Goal: Task Accomplishment & Management: Manage account settings

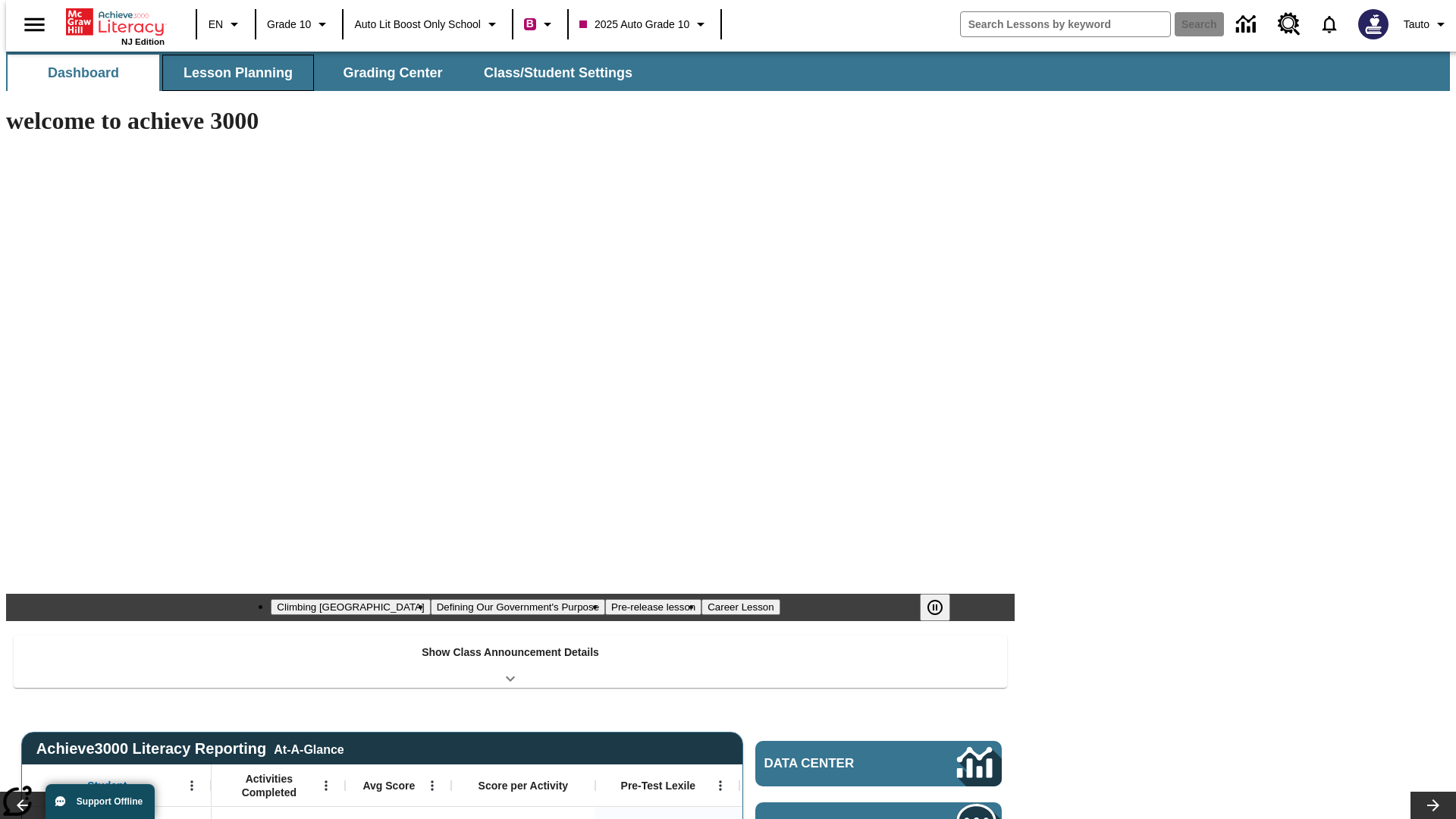
click at [232, 72] on button "Lesson Planning" at bounding box center [238, 73] width 152 height 37
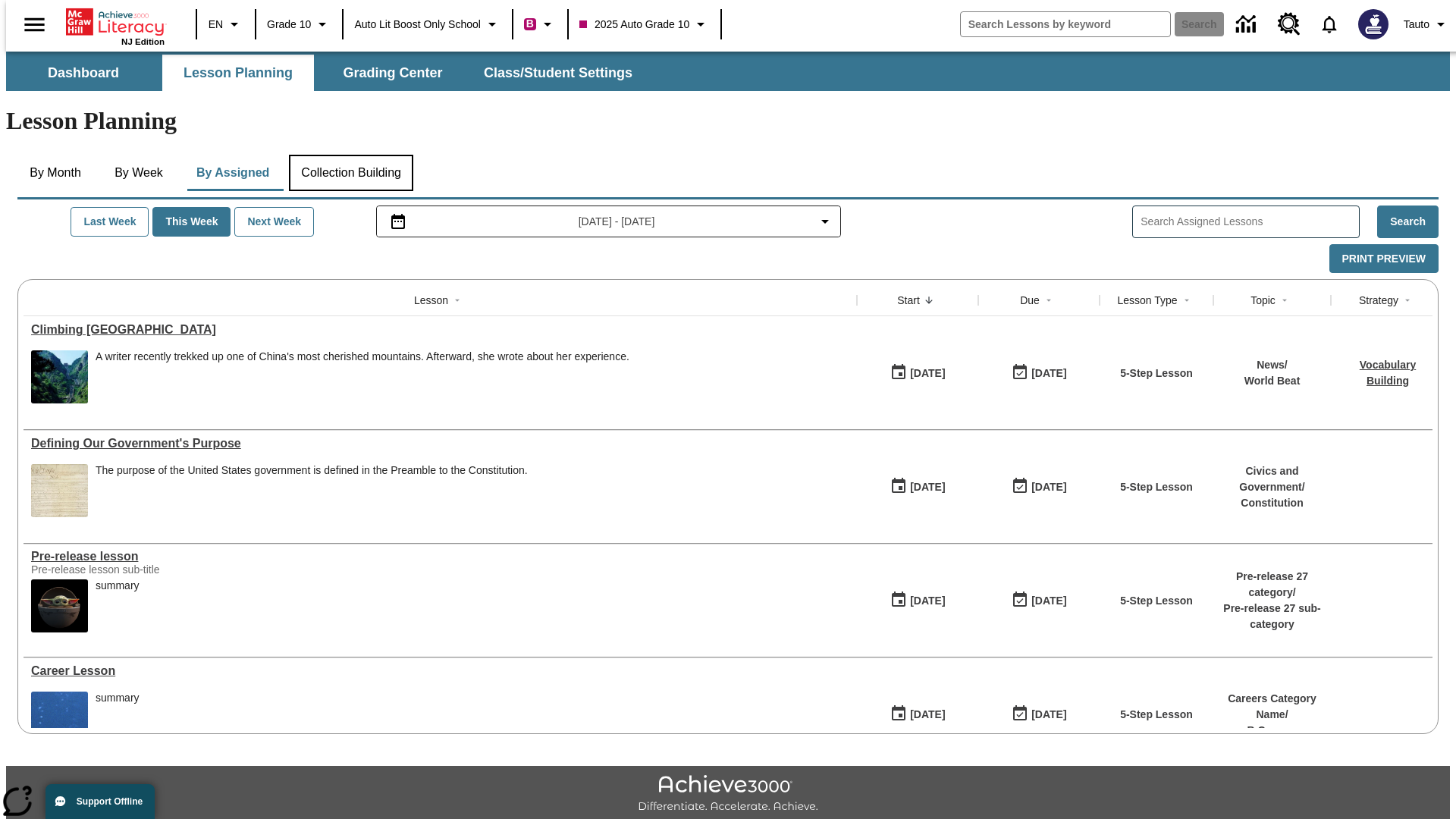
click at [350, 155] on button "Collection Building" at bounding box center [351, 173] width 124 height 37
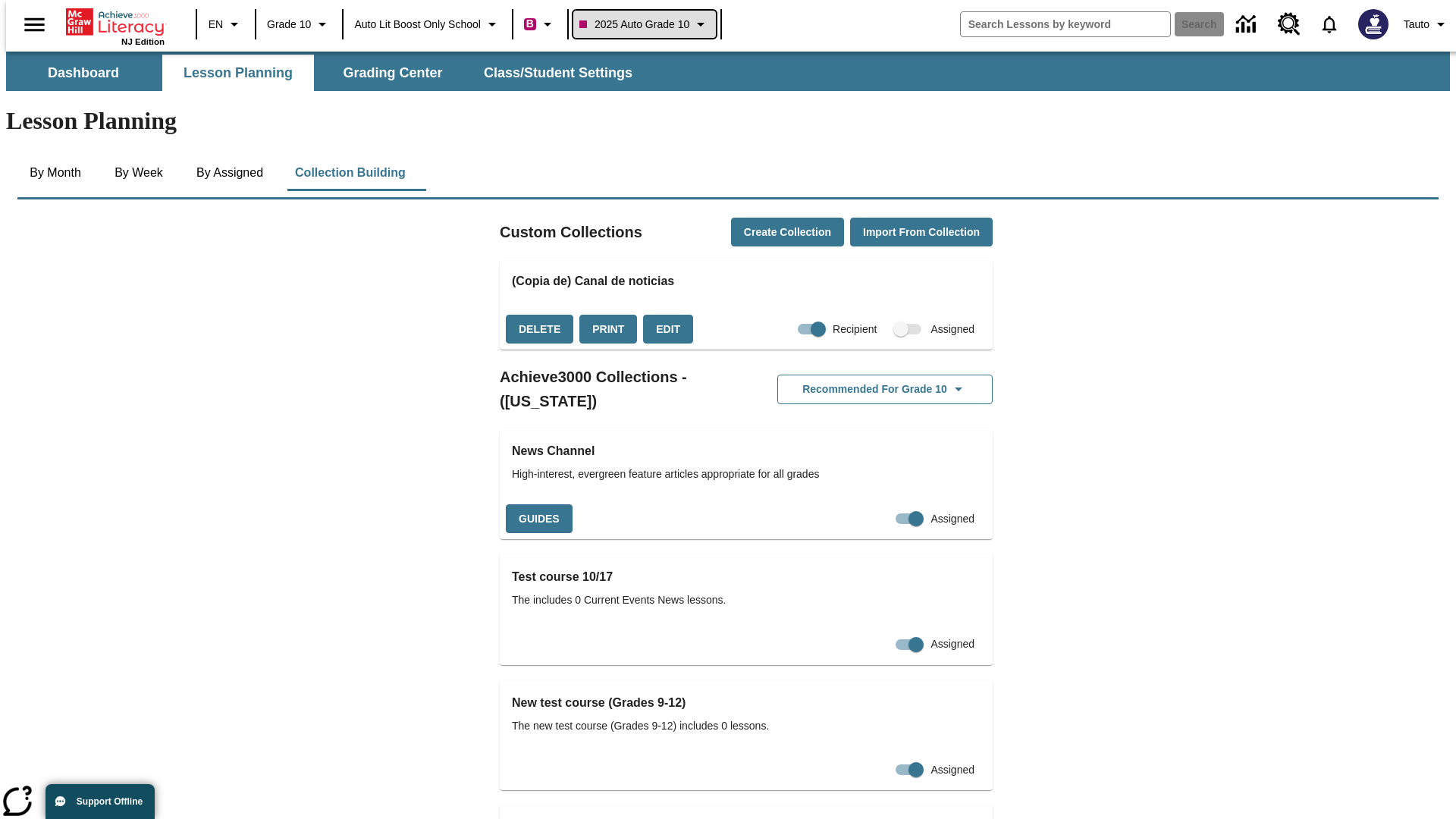
click at [649, 24] on span "2025 Auto Grade 10" at bounding box center [634, 24] width 110 height 16
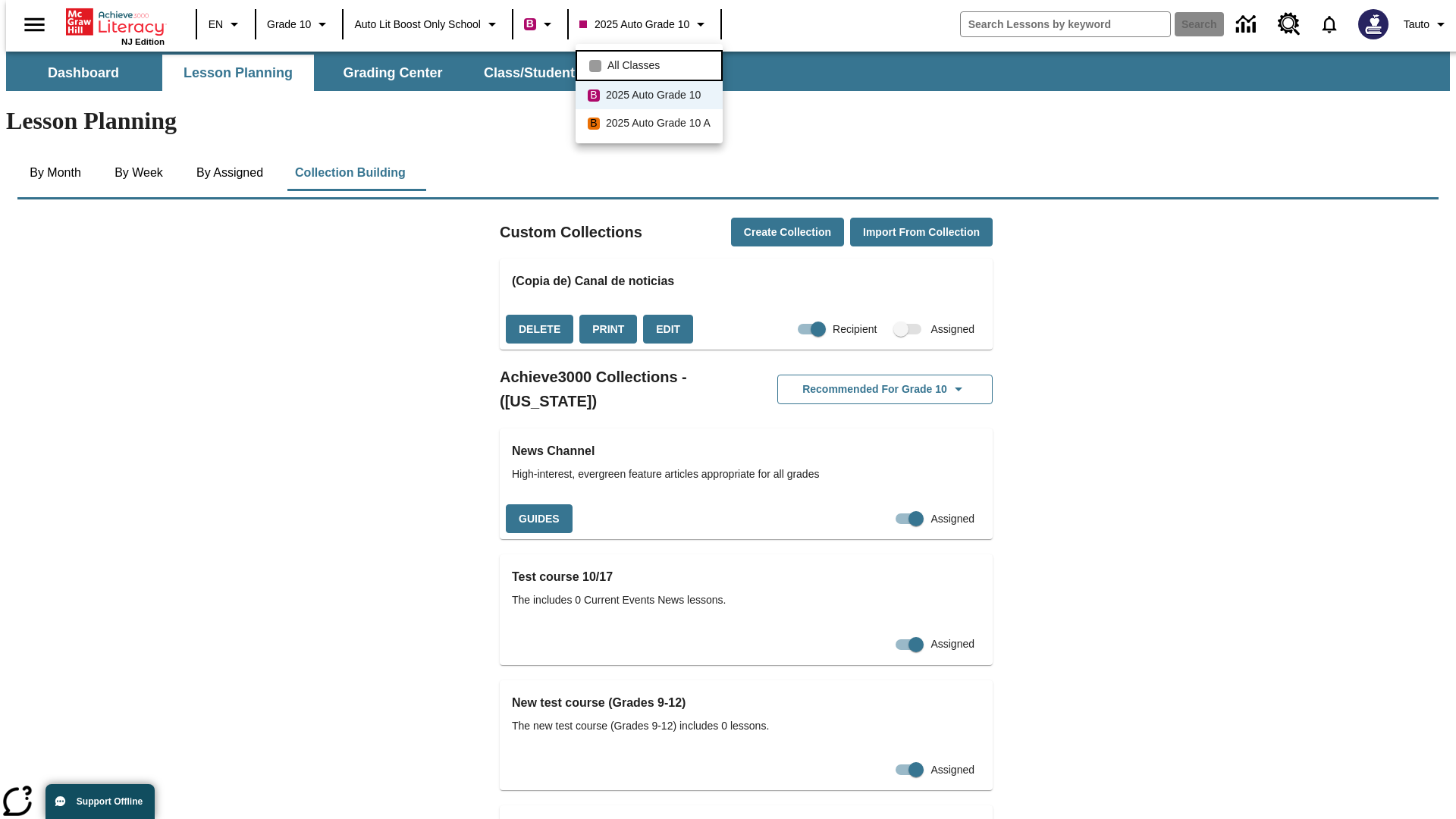
click at [652, 63] on span "All Classes" at bounding box center [633, 65] width 53 height 16
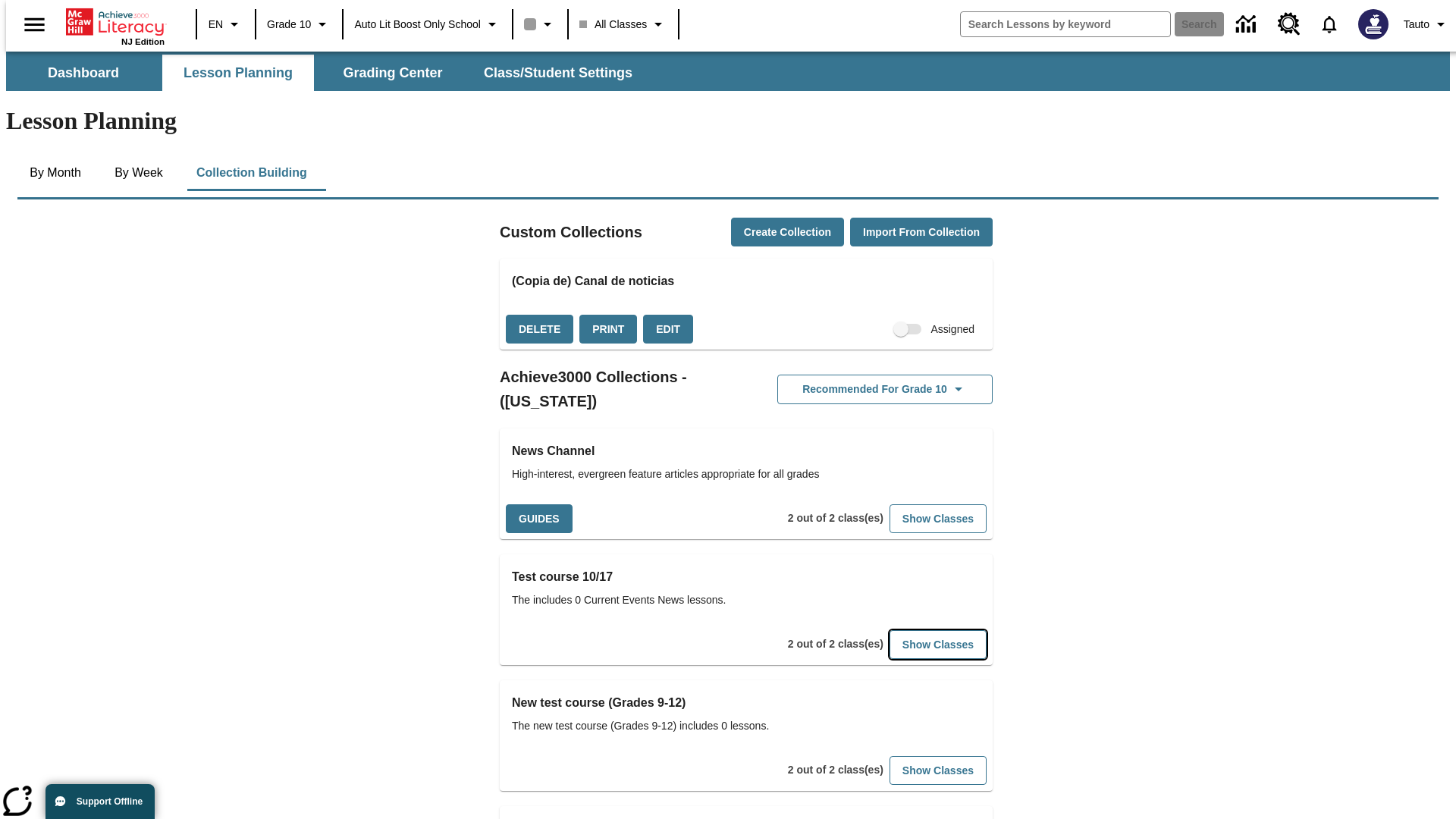
click at [915, 630] on button "Show Classes" at bounding box center [938, 644] width 97 height 29
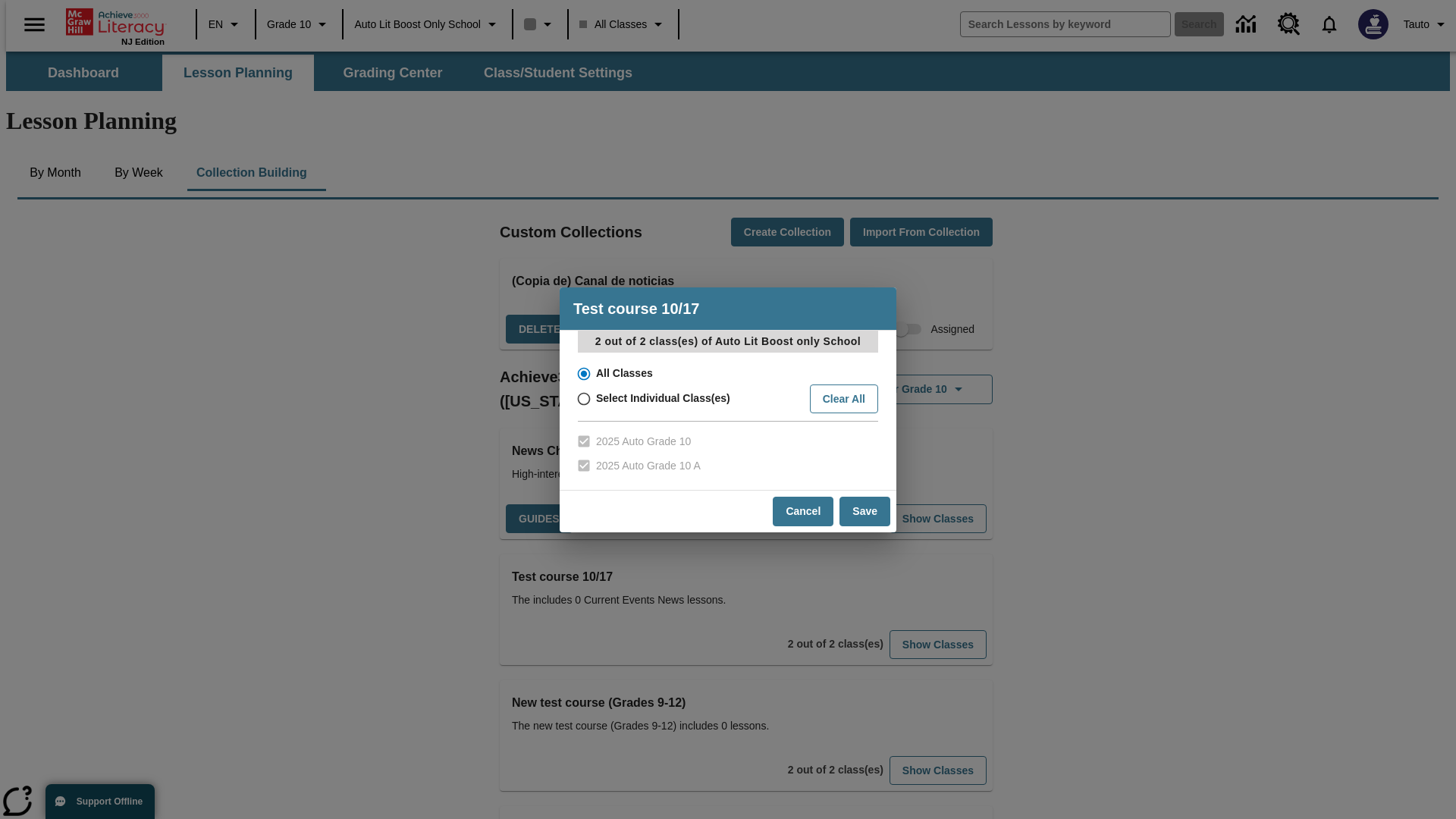
click at [583, 373] on input "All Classes" at bounding box center [583, 373] width 27 height 21
click at [804, 511] on button "Cancel" at bounding box center [803, 511] width 61 height 29
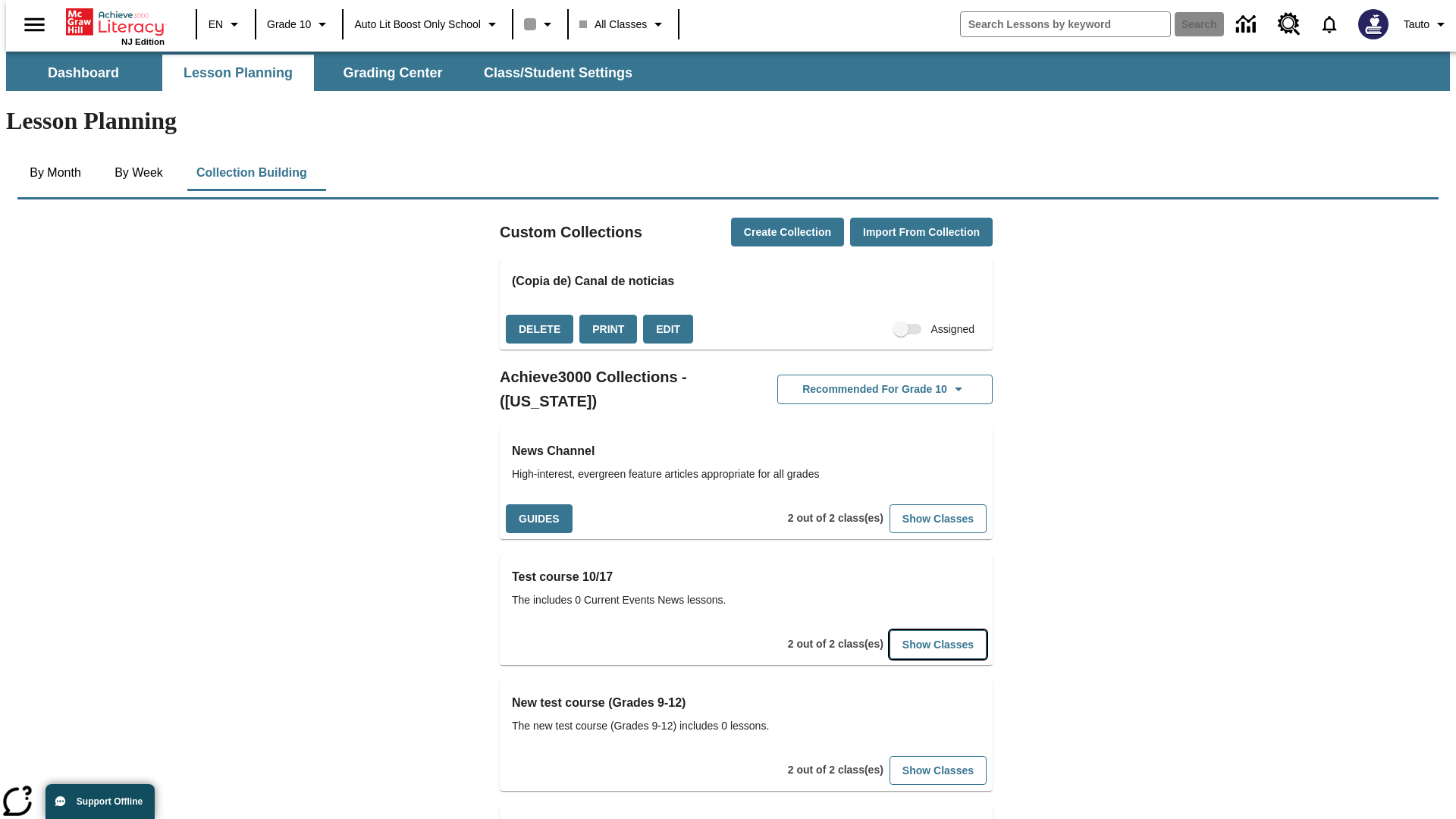
click at [915, 630] on button "Show Classes" at bounding box center [938, 644] width 97 height 29
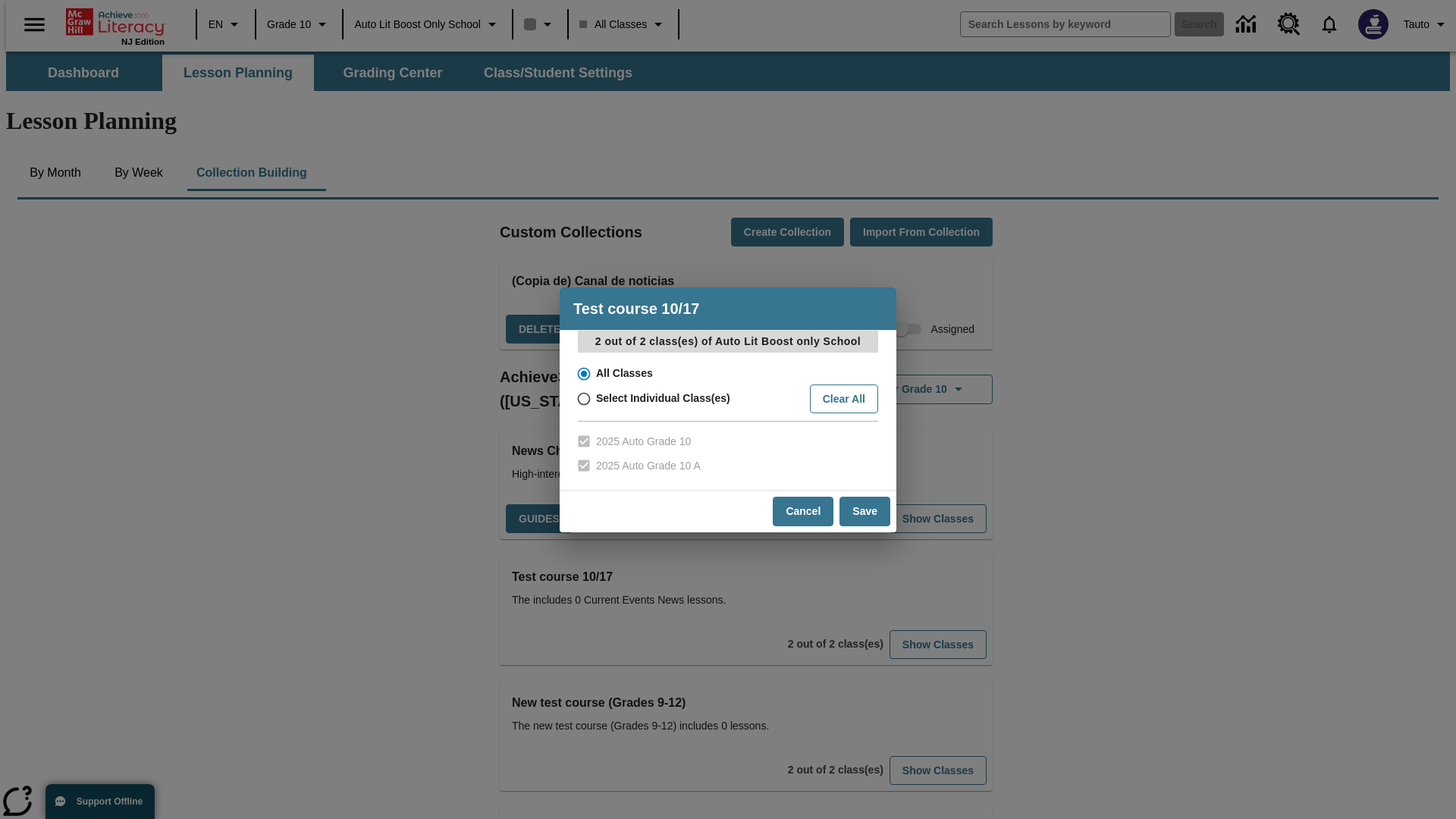
click at [583, 373] on input "All Classes" at bounding box center [583, 373] width 27 height 21
click at [865, 511] on button "Save" at bounding box center [865, 511] width 51 height 29
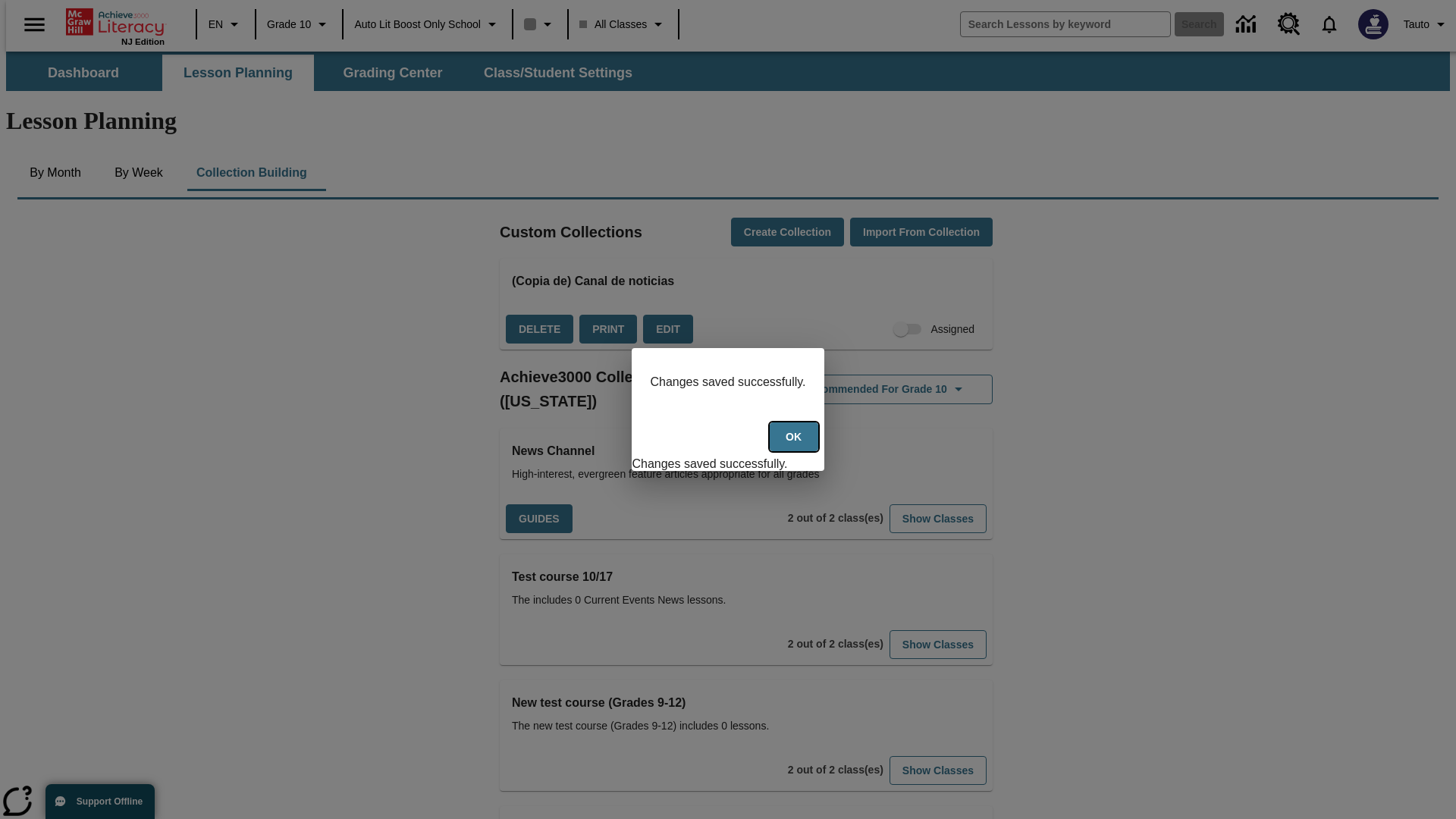
click at [796, 445] on button "Ok" at bounding box center [794, 437] width 48 height 29
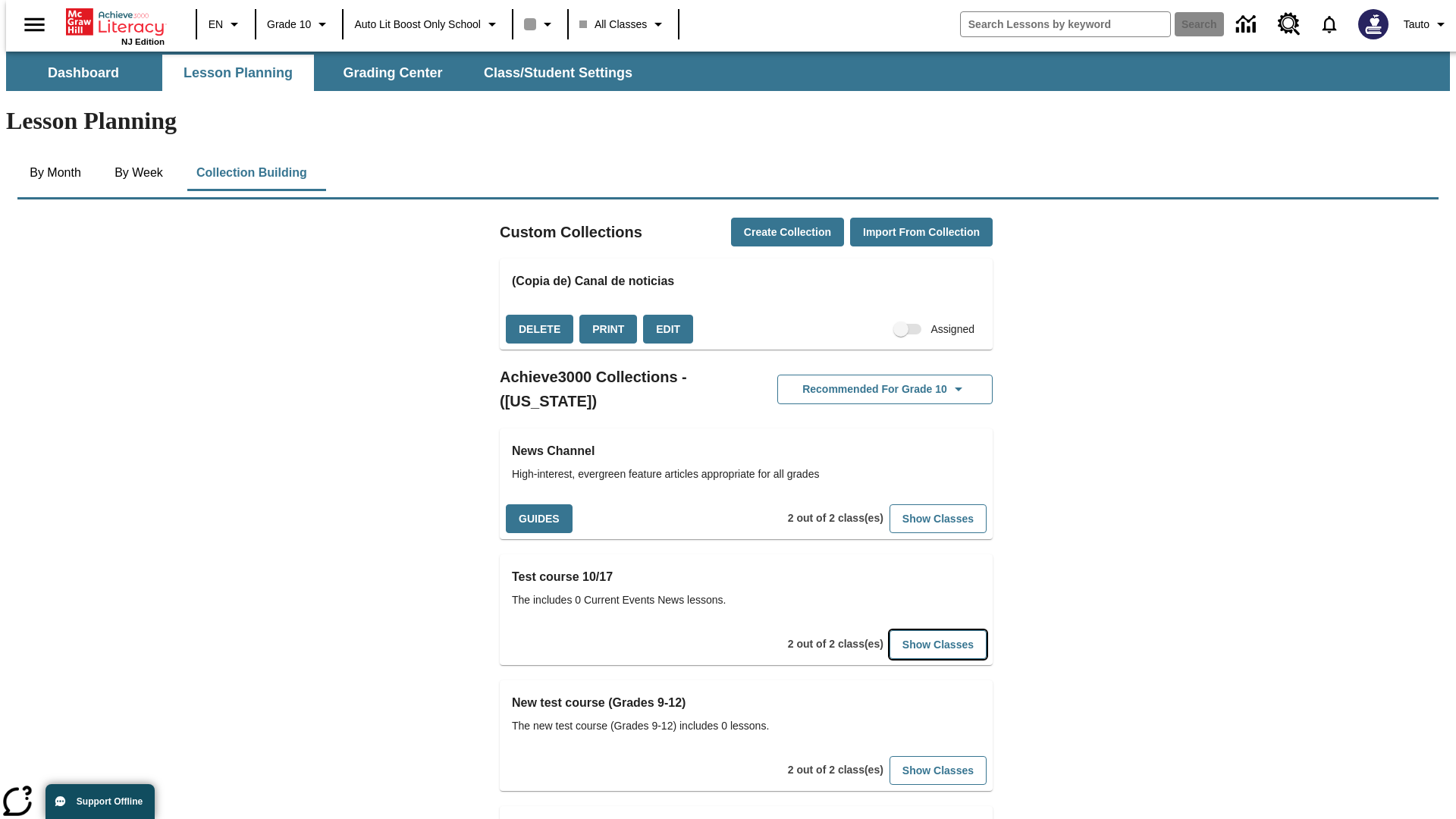
click at [915, 630] on button "Show Classes" at bounding box center [938, 644] width 97 height 29
